Goal: Task Accomplishment & Management: Complete application form

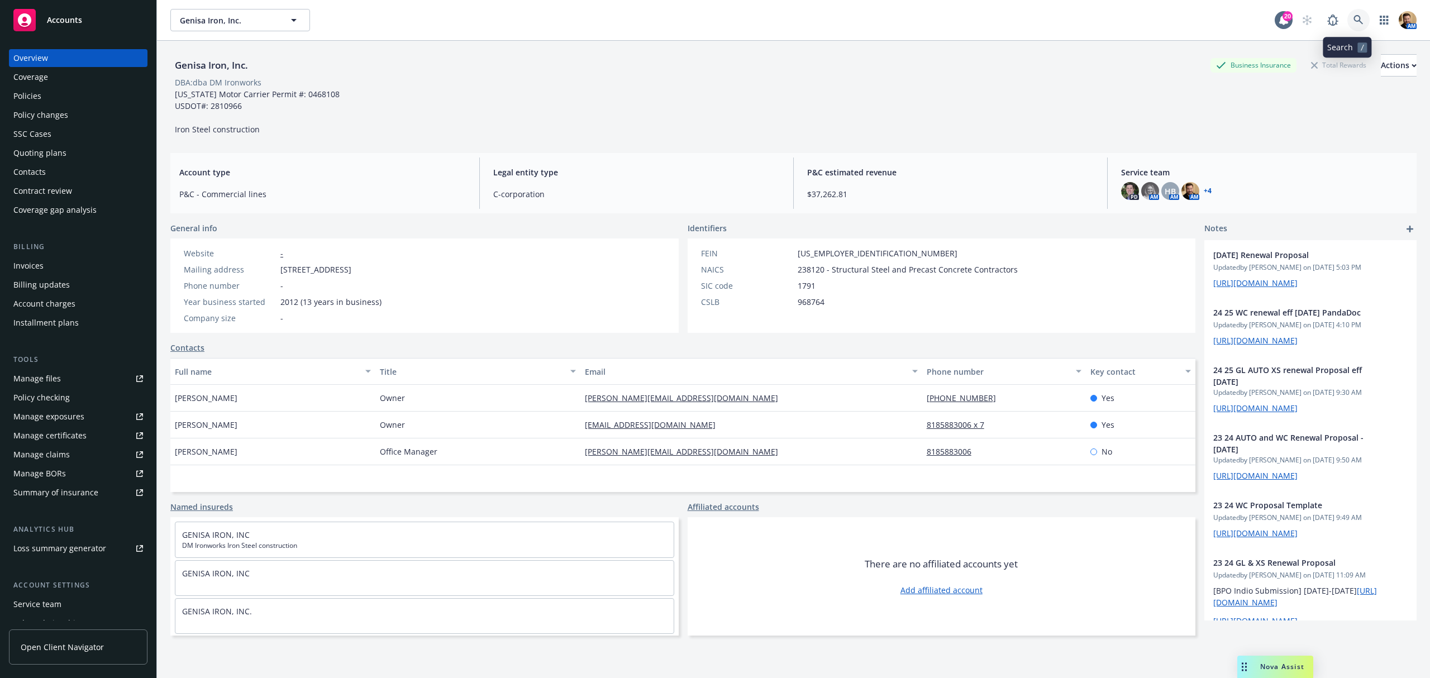
click at [1353, 19] on icon at bounding box center [1357, 19] width 9 height 9
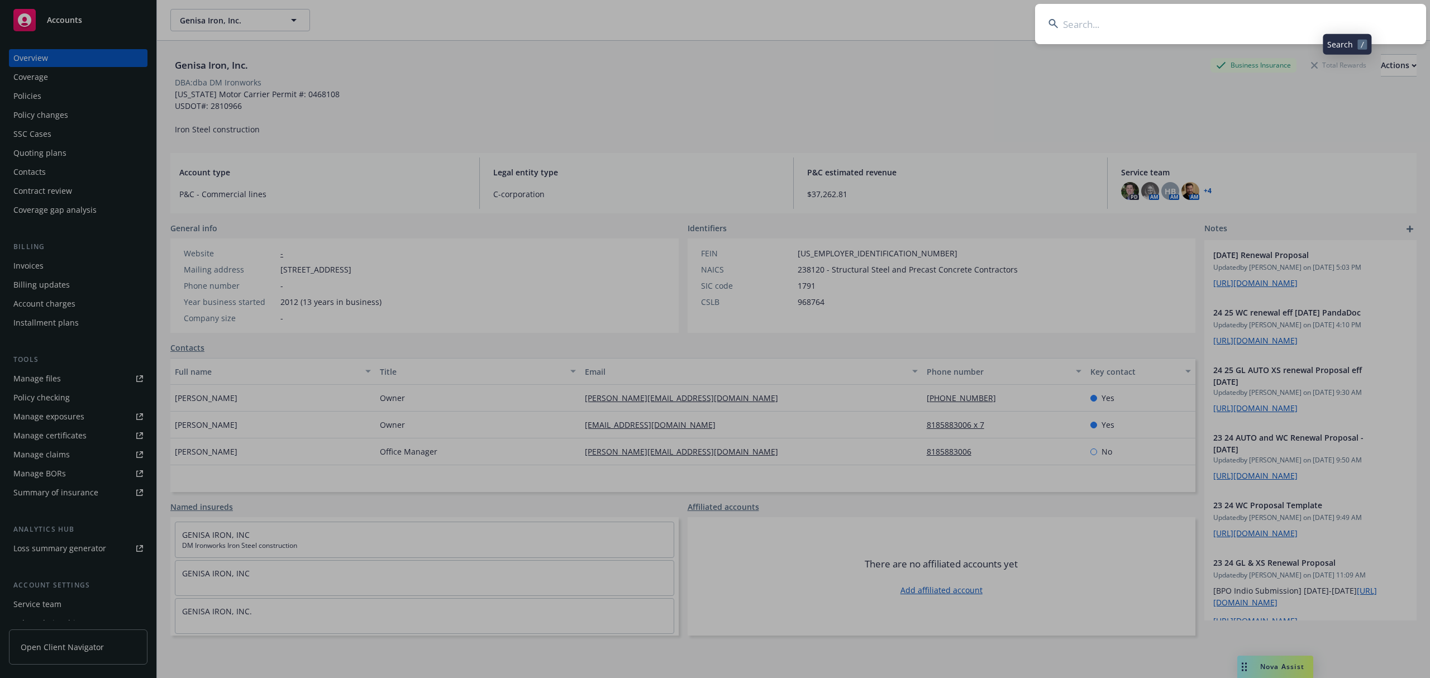
click at [1330, 25] on input at bounding box center [1230, 24] width 391 height 40
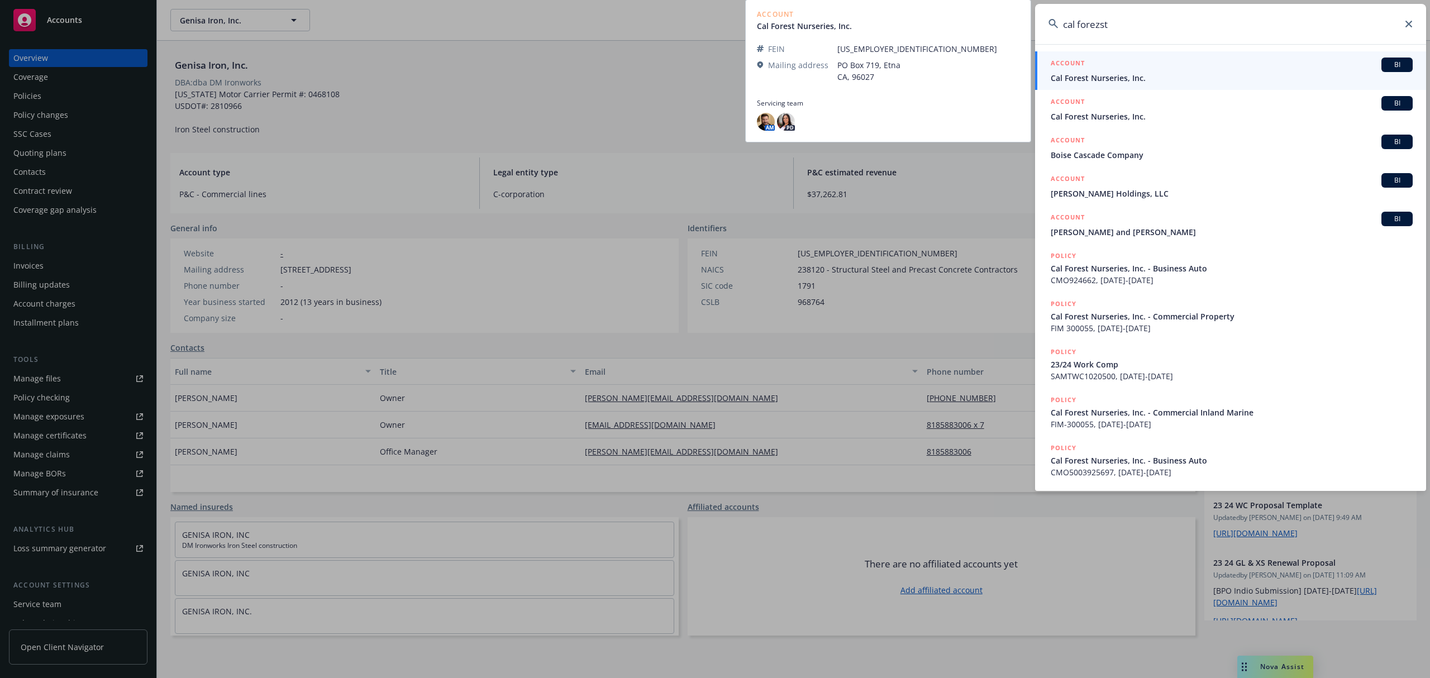
type input "cal forezst"
click at [1082, 80] on span "Cal Forest Nurseries, Inc." at bounding box center [1231, 78] width 362 height 12
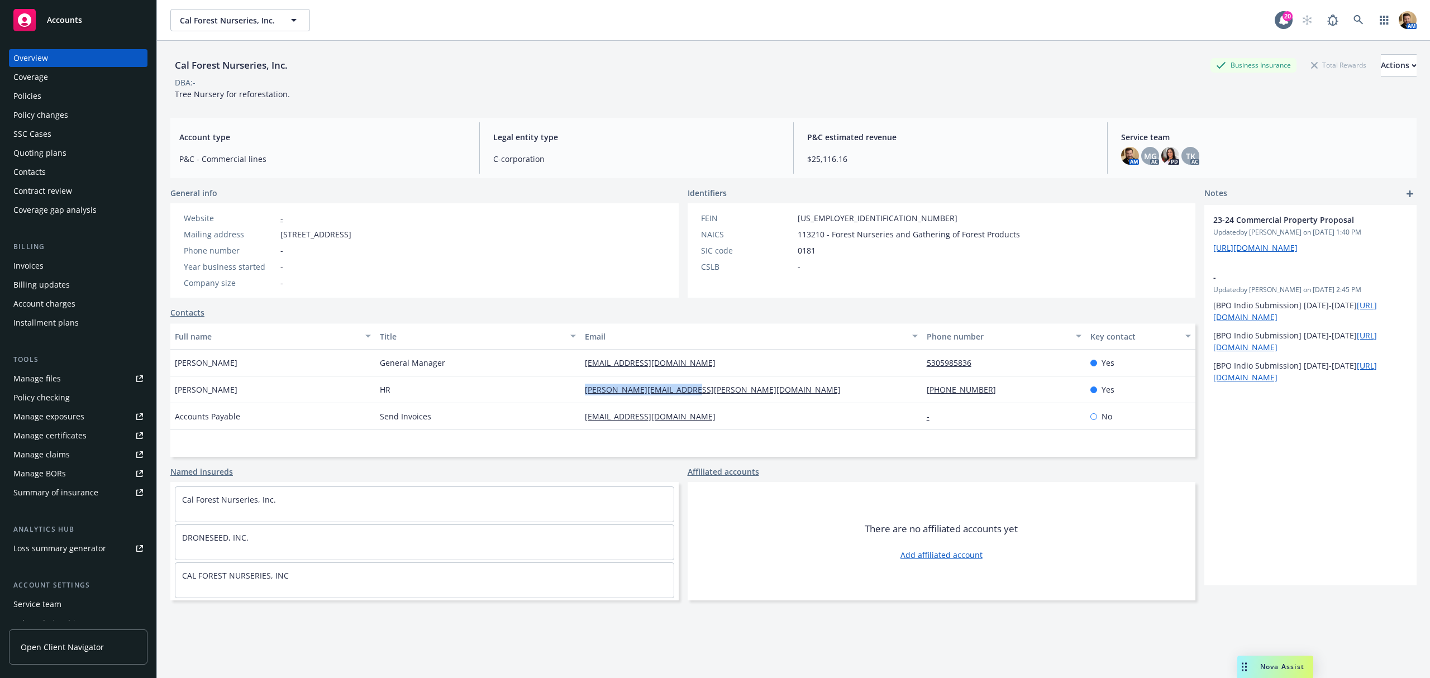
drag, startPoint x: 689, startPoint y: 392, endPoint x: 581, endPoint y: 391, distance: 107.8
click at [581, 391] on div "toni.friden@calforest.com" at bounding box center [751, 389] width 342 height 27
copy link "toni.friden@calforest.com"
click at [37, 150] on div "Quoting plans" at bounding box center [39, 153] width 53 height 18
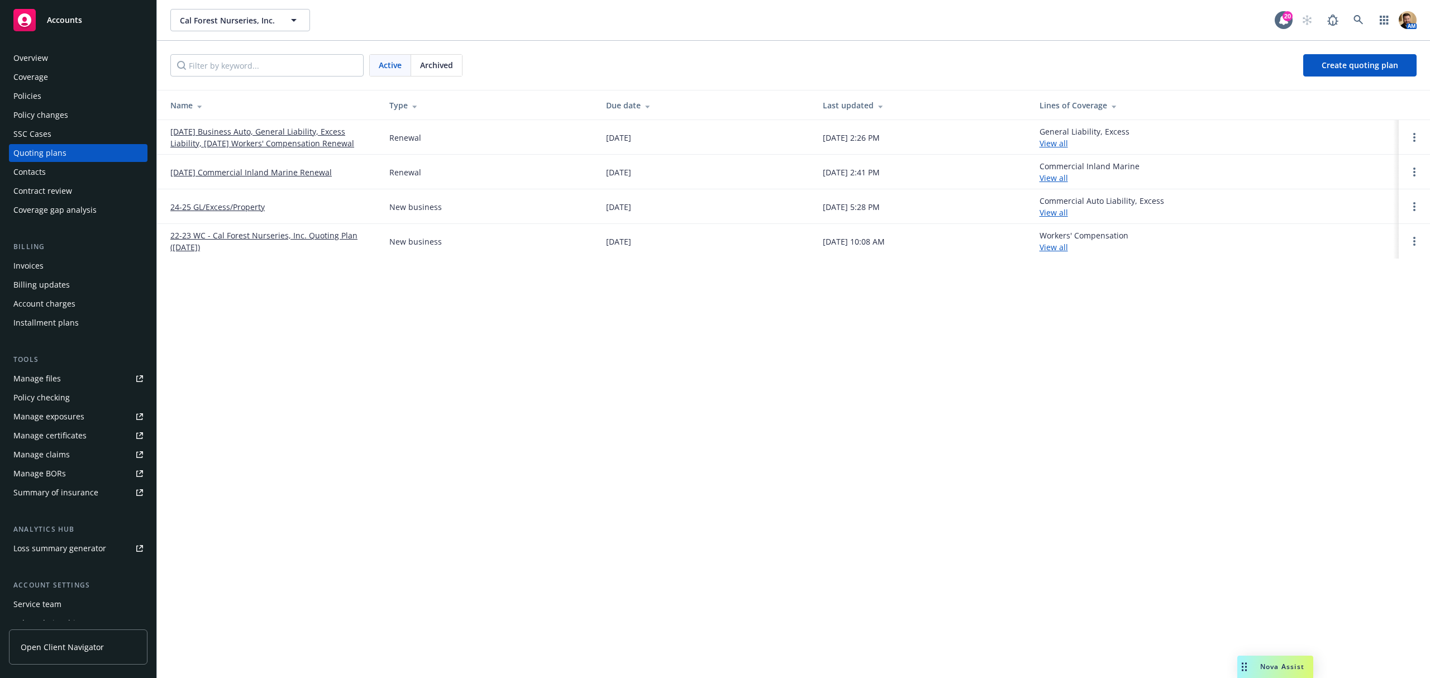
click at [296, 141] on link "[DATE] Business Auto, General Liability, Excess Liability, [DATE] Workers' Comp…" at bounding box center [270, 137] width 201 height 23
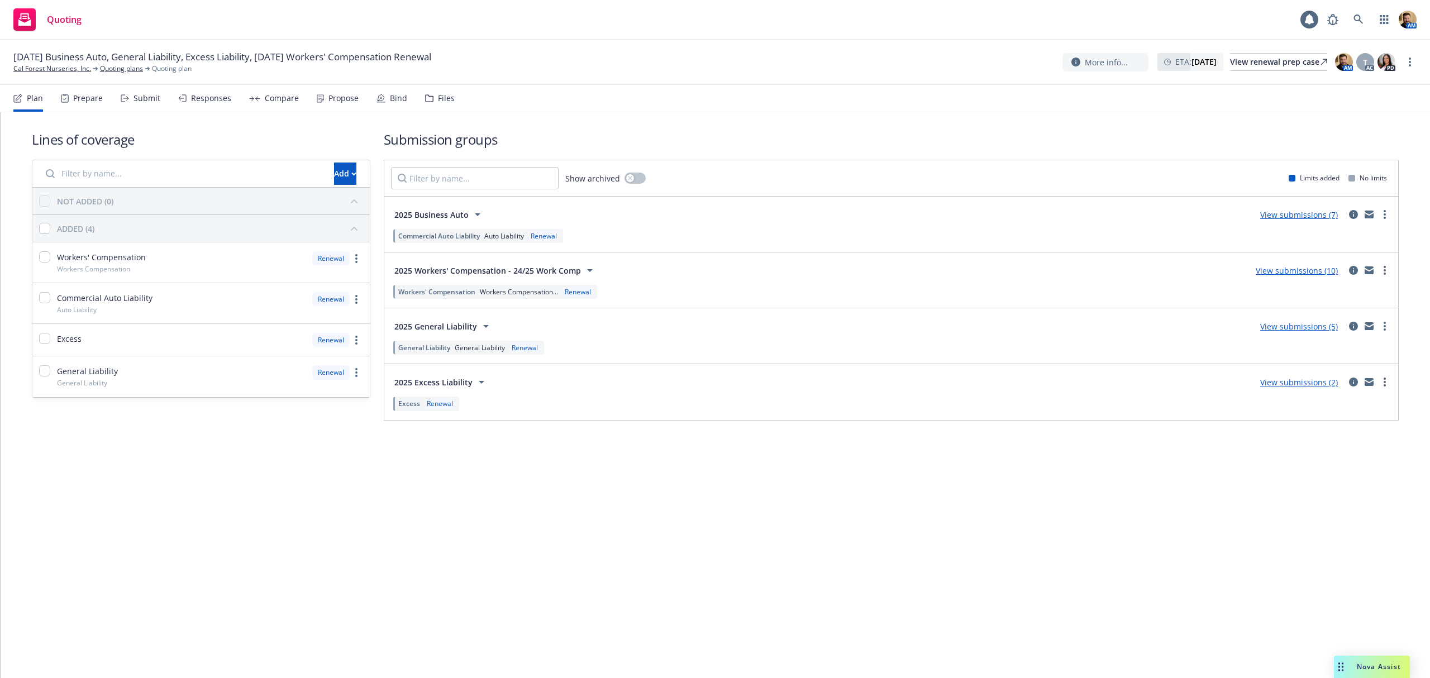
click at [141, 97] on div "Submit" at bounding box center [146, 98] width 27 height 9
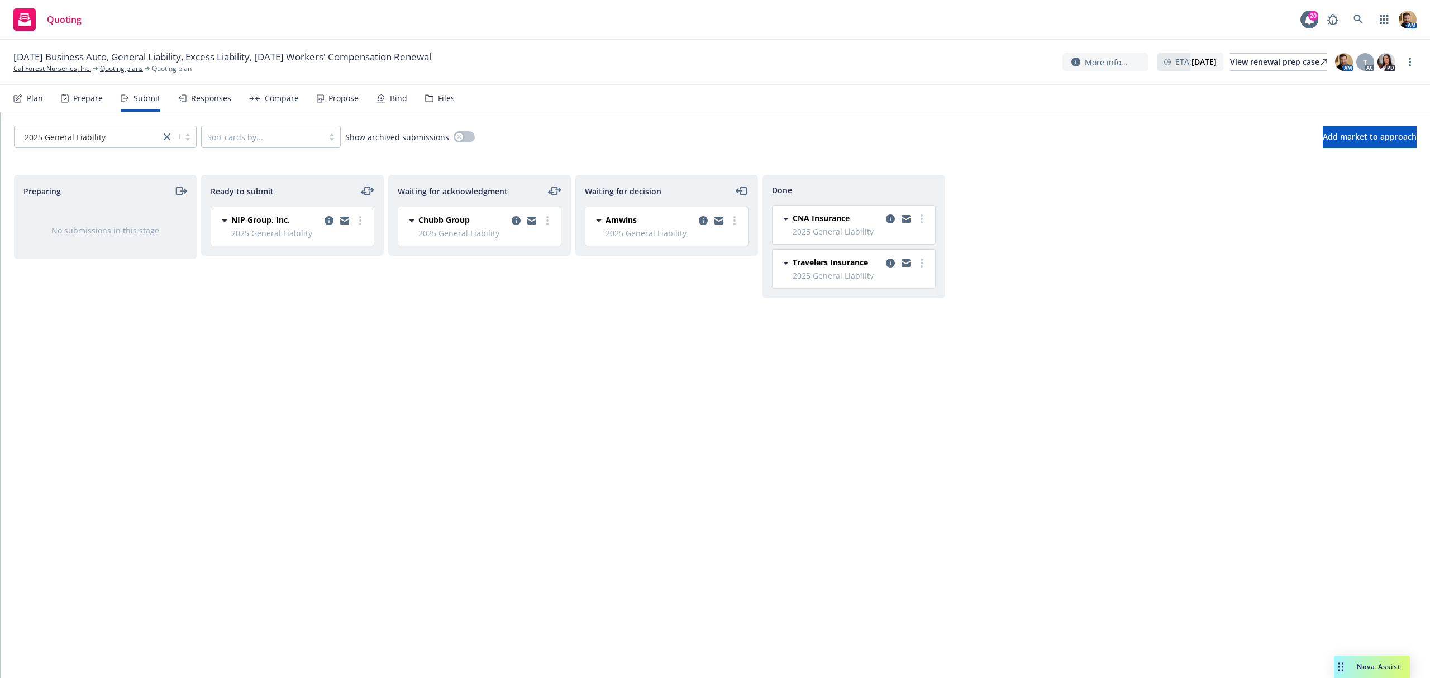
click at [107, 140] on div "2025 General Liability" at bounding box center [87, 137] width 135 height 12
click at [92, 205] on span "2025 Workers' Compensation - 24/25 Work ..." at bounding box center [107, 211] width 165 height 23
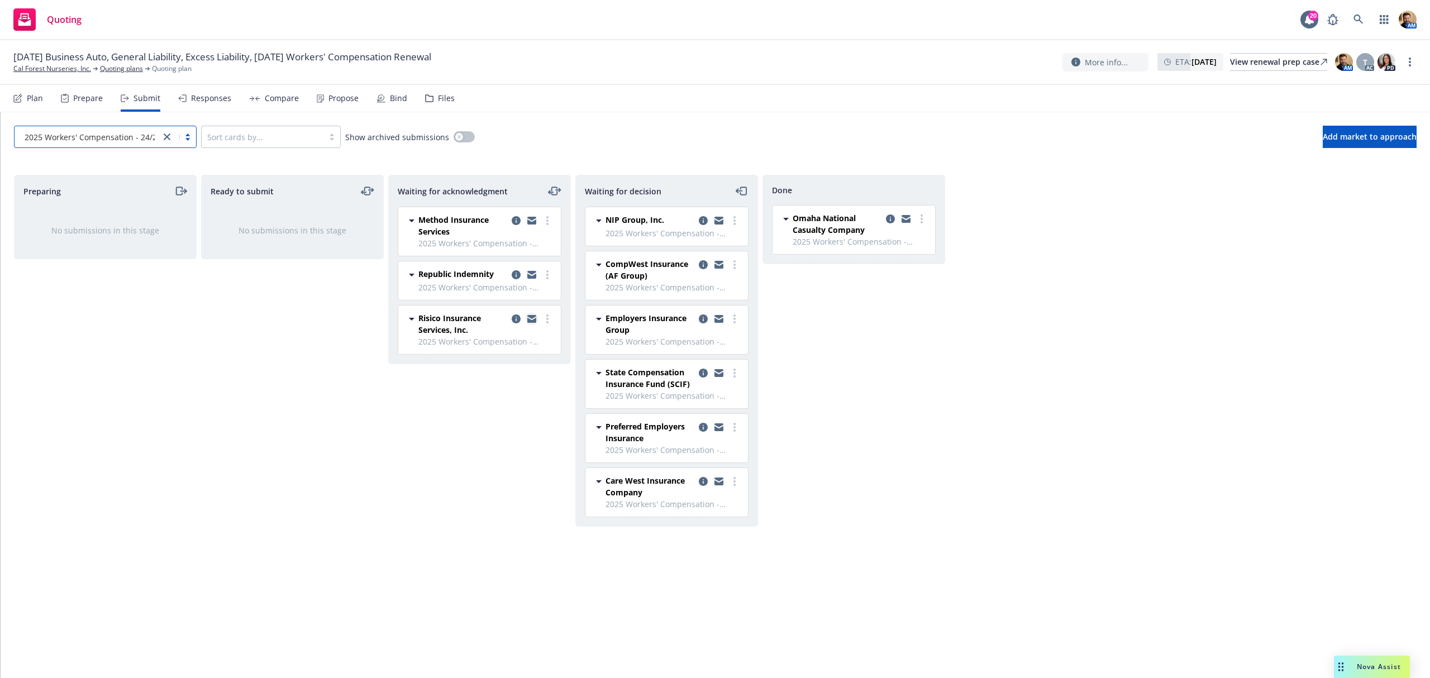
click at [530, 322] on icon "copy logging email" at bounding box center [531, 320] width 9 height 5
